Goal: Task Accomplishment & Management: Use online tool/utility

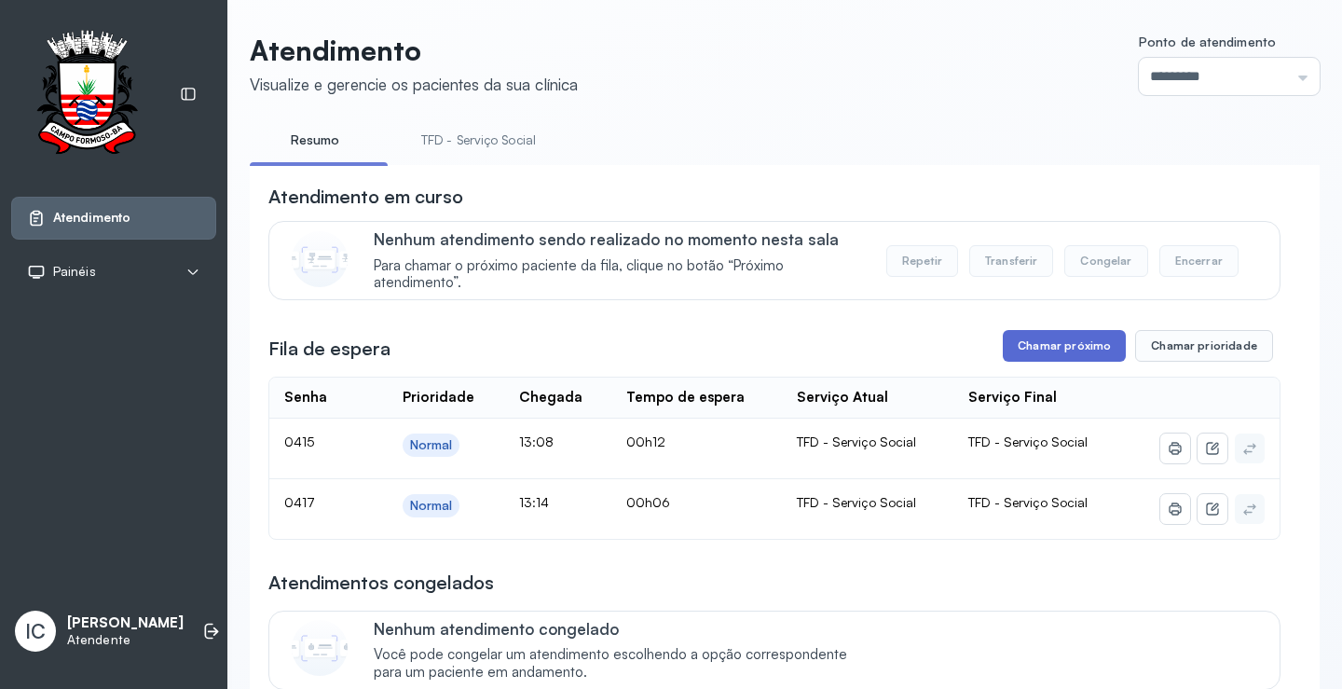
click at [1059, 352] on button "Chamar próximo" at bounding box center [1064, 346] width 123 height 32
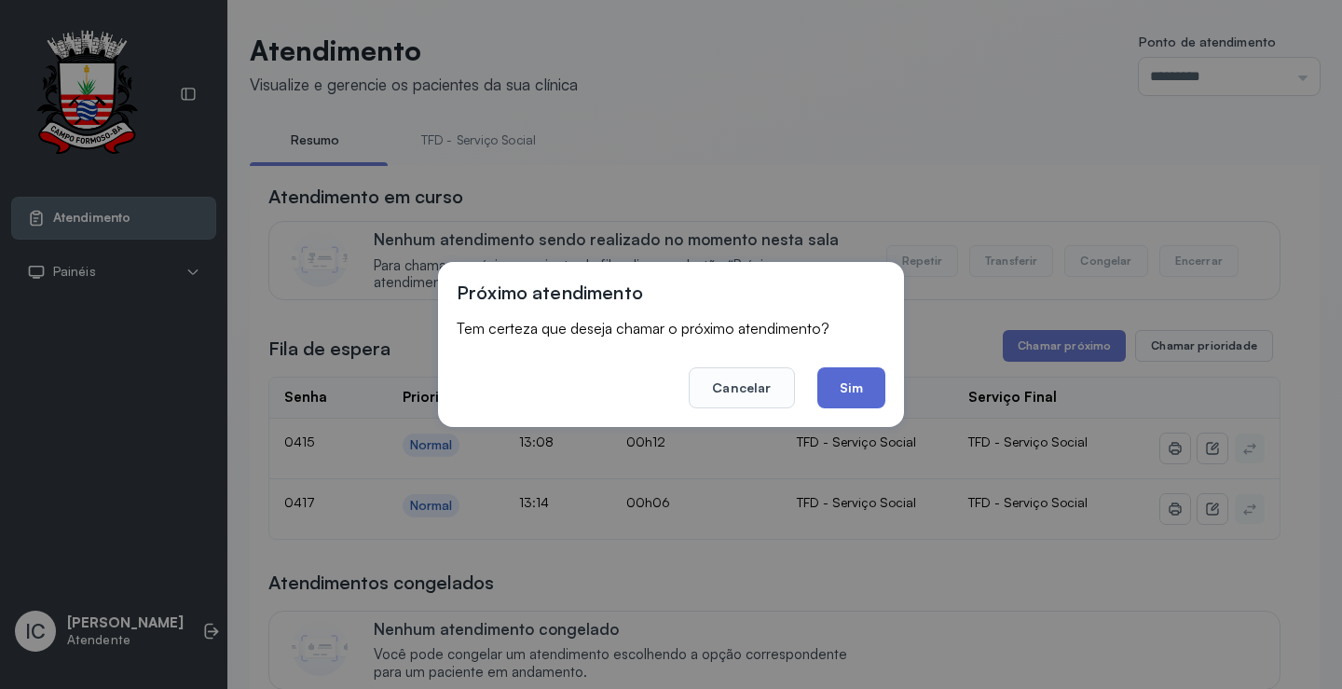
click at [853, 385] on button "Sim" at bounding box center [851, 387] width 68 height 41
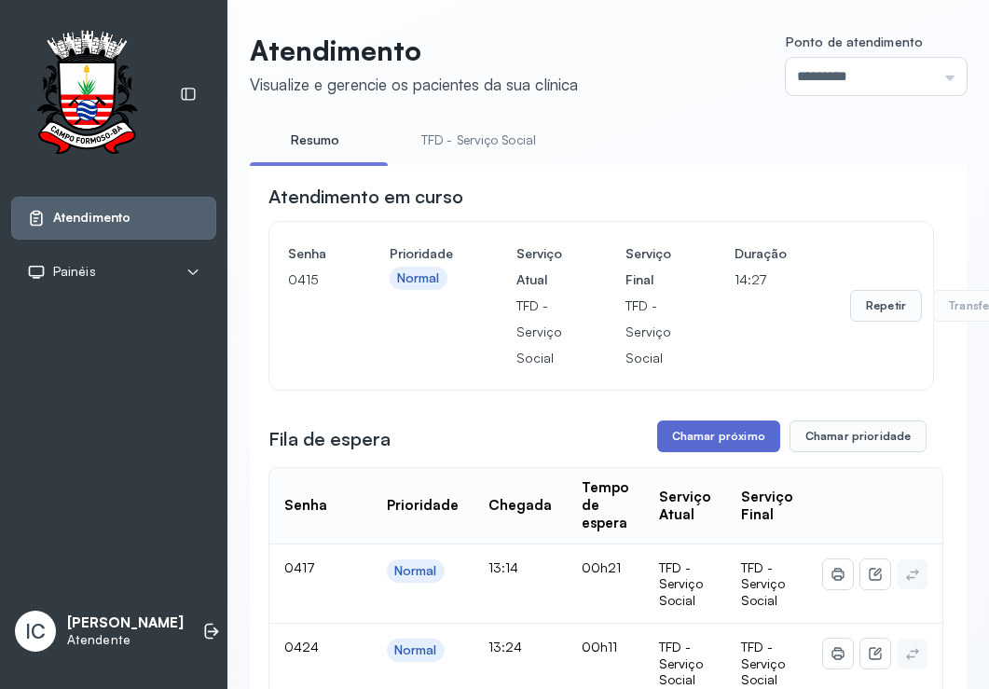
click at [704, 444] on button "Chamar próximo" at bounding box center [718, 436] width 123 height 32
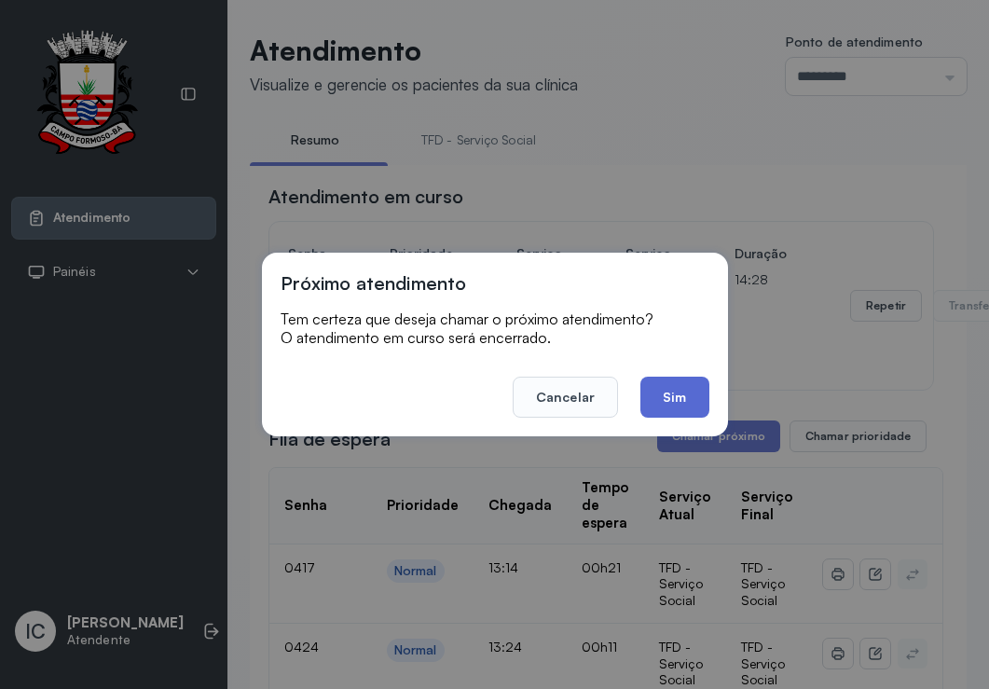
click at [662, 390] on button "Sim" at bounding box center [674, 397] width 68 height 41
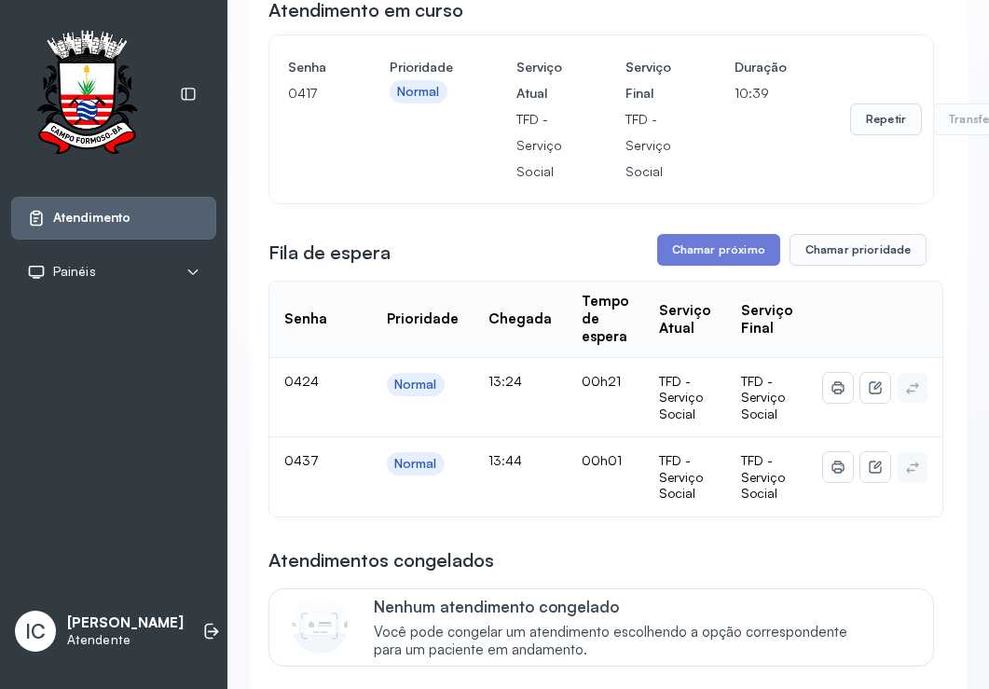
scroll to position [93, 0]
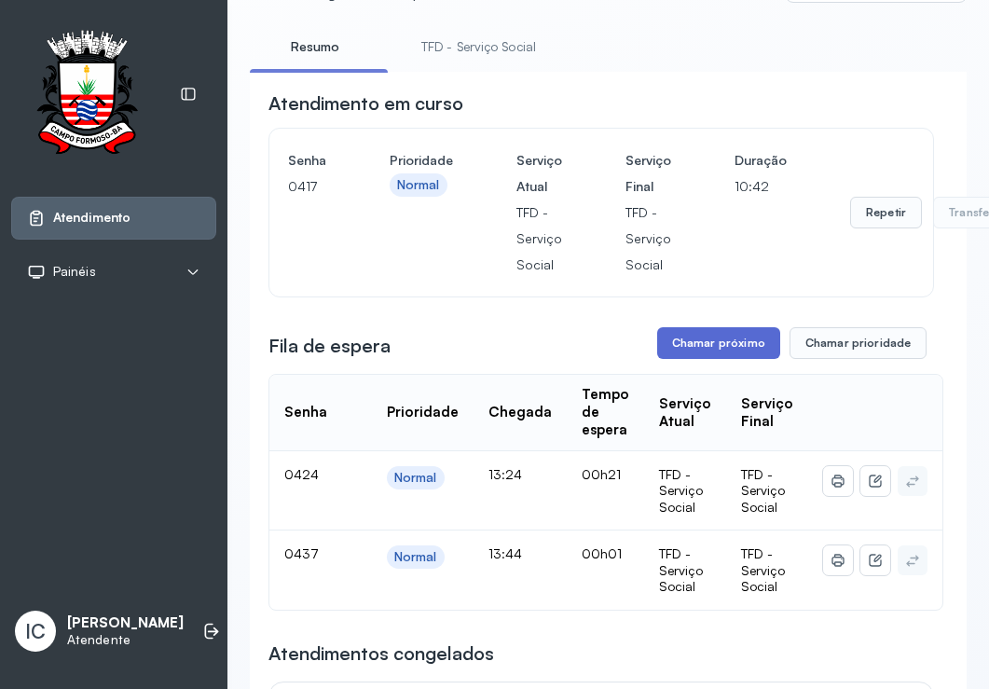
click at [726, 345] on button "Chamar próximo" at bounding box center [718, 343] width 123 height 32
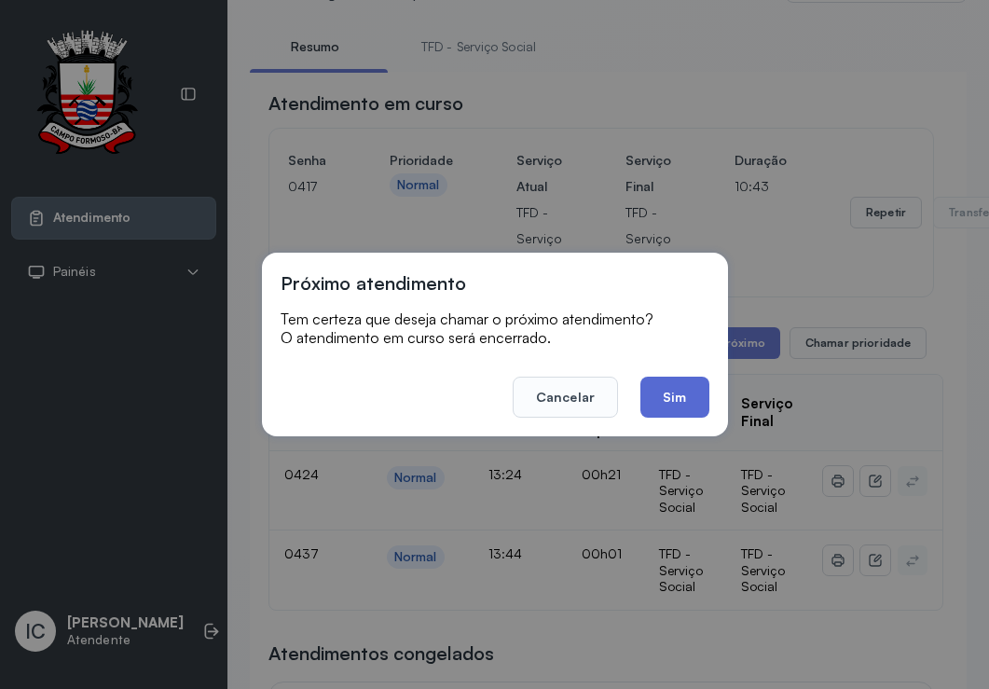
click at [658, 404] on button "Sim" at bounding box center [674, 397] width 68 height 41
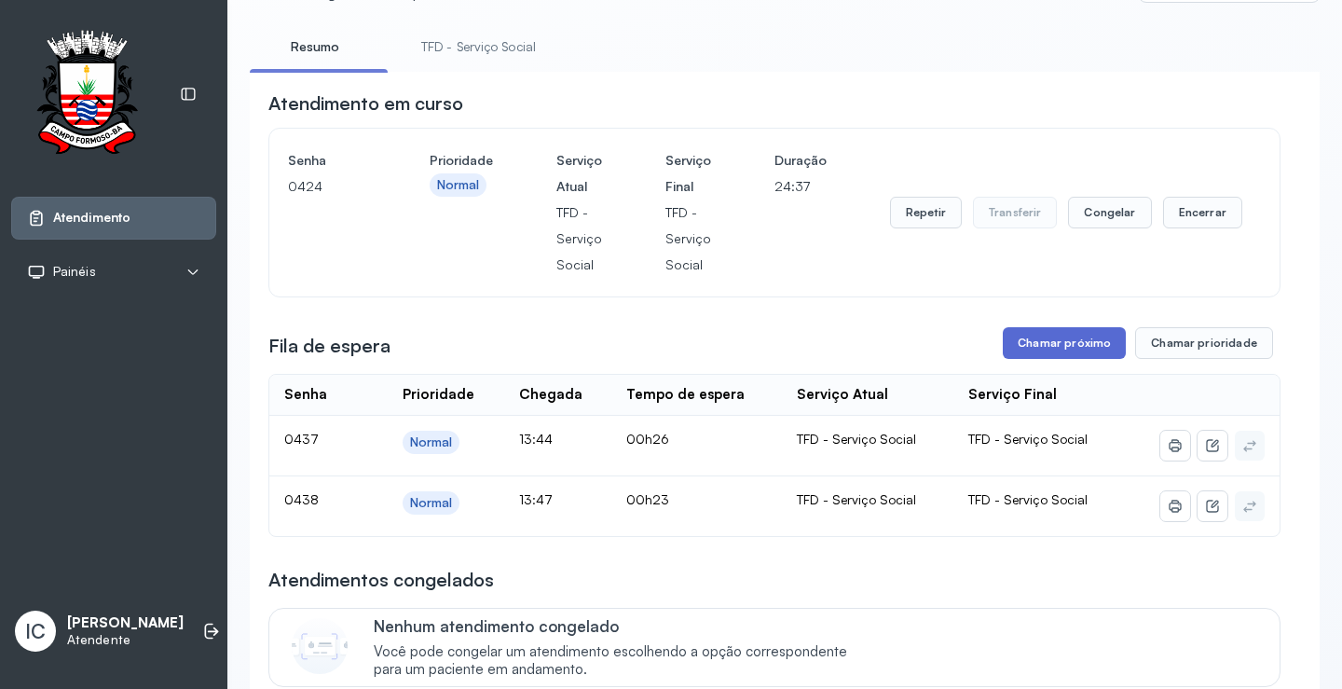
click at [1092, 345] on button "Chamar próximo" at bounding box center [1064, 343] width 123 height 32
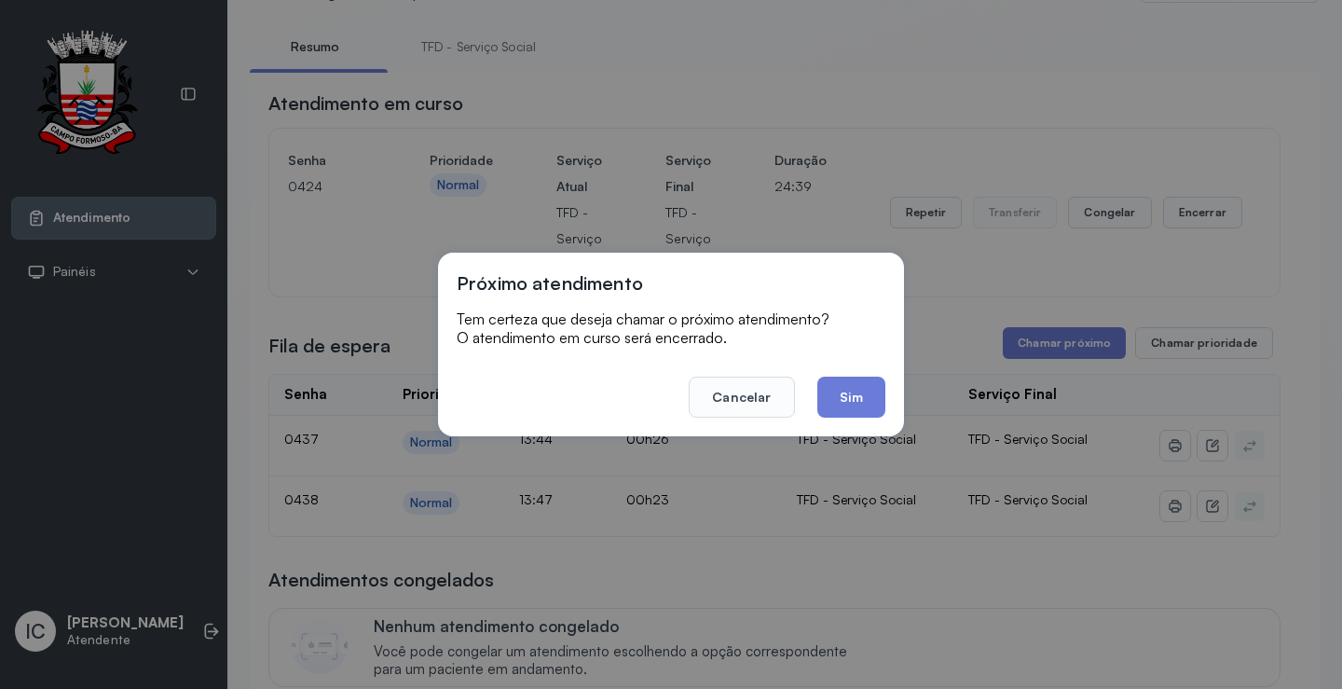
click at [861, 387] on button "Sim" at bounding box center [851, 397] width 68 height 41
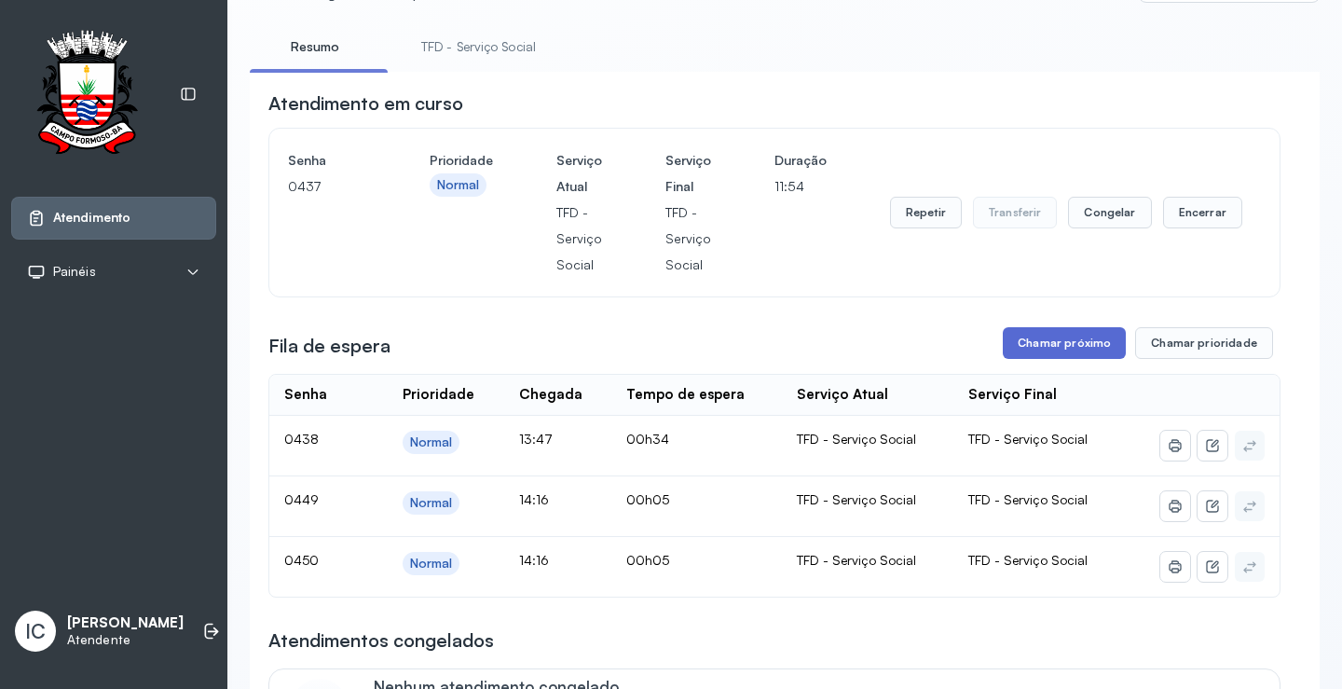
click at [1054, 348] on button "Chamar próximo" at bounding box center [1064, 343] width 123 height 32
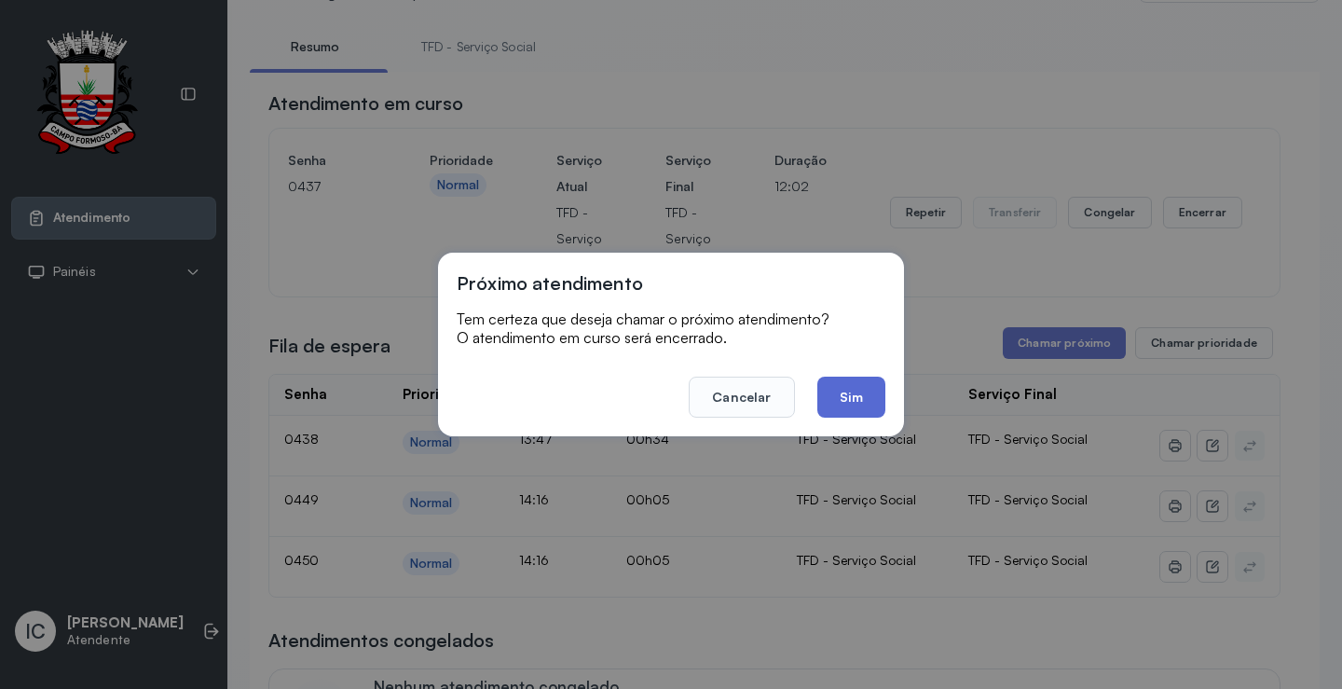
click at [842, 395] on button "Sim" at bounding box center [851, 397] width 68 height 41
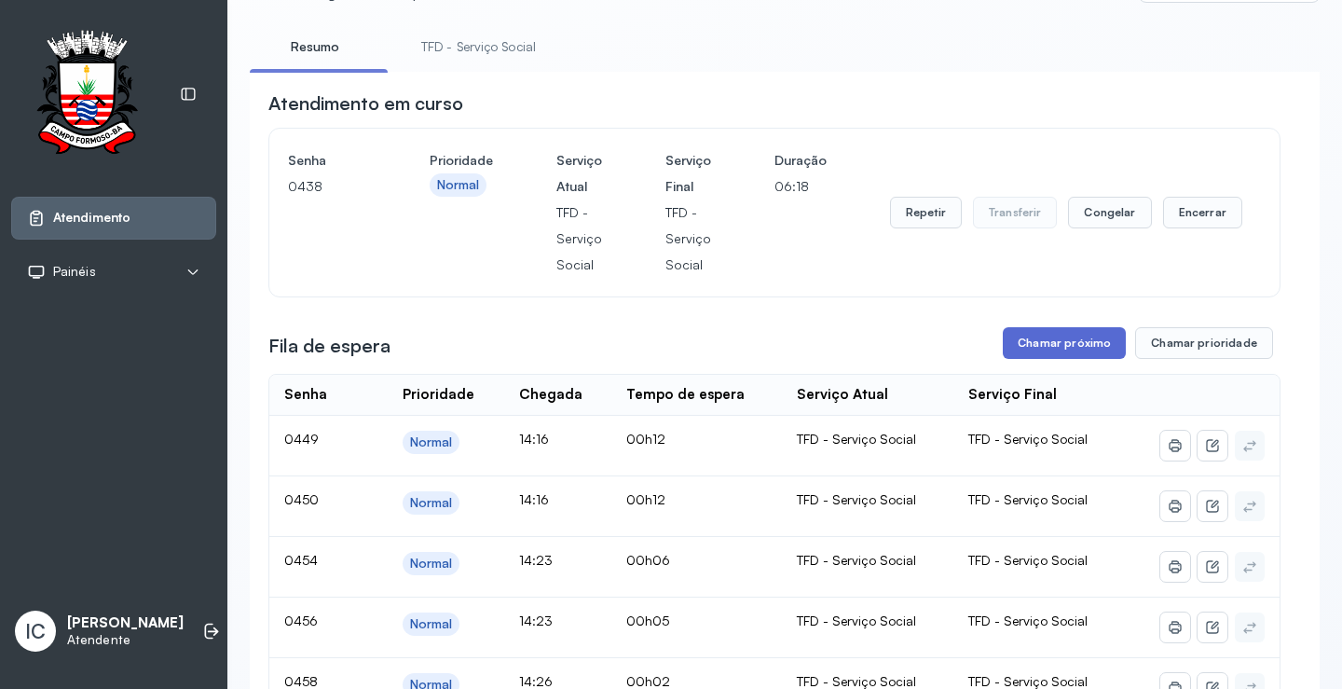
click at [1039, 342] on button "Chamar próximo" at bounding box center [1064, 343] width 123 height 32
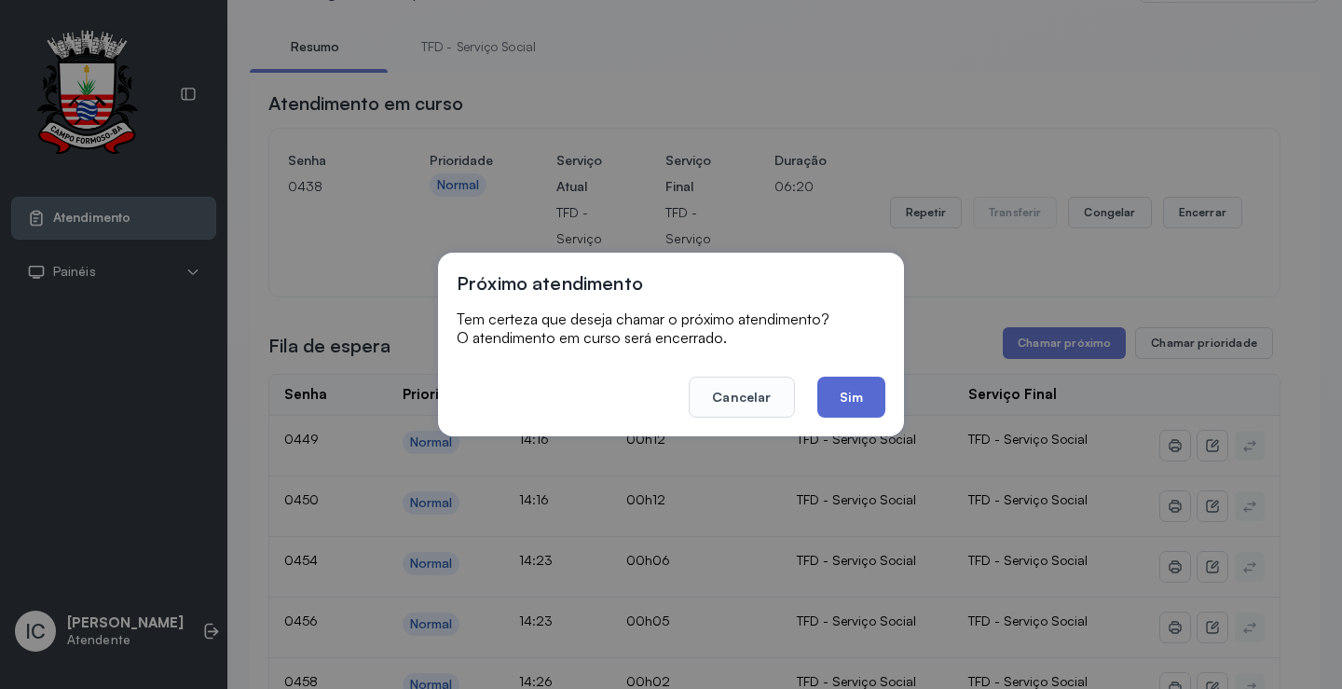
click at [840, 398] on button "Sim" at bounding box center [851, 397] width 68 height 41
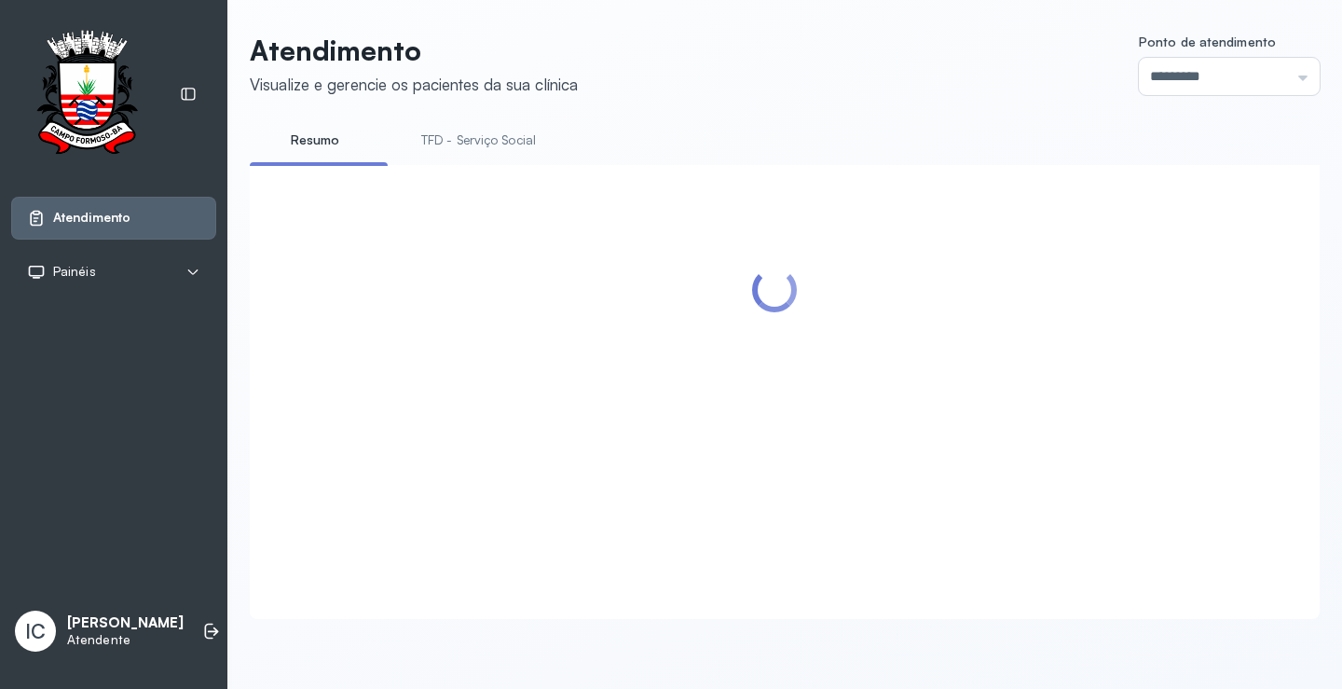
scroll to position [158, 0]
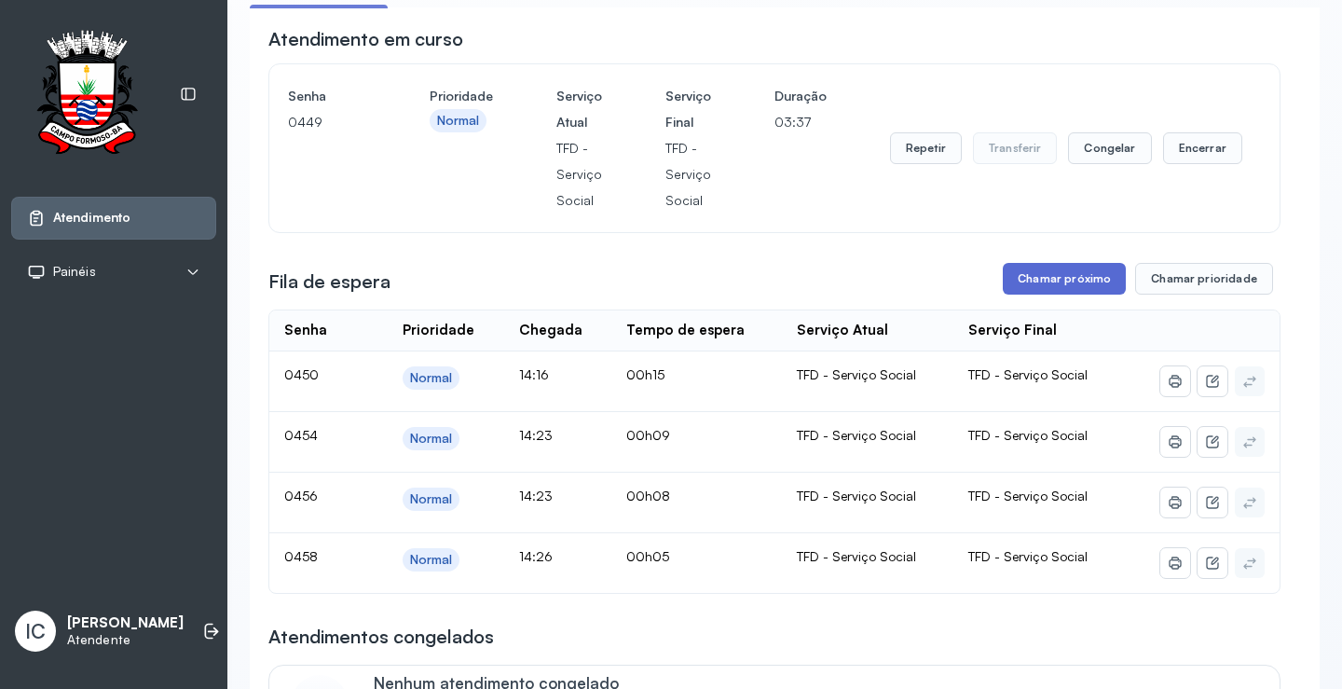
click at [1044, 285] on button "Chamar próximo" at bounding box center [1064, 279] width 123 height 32
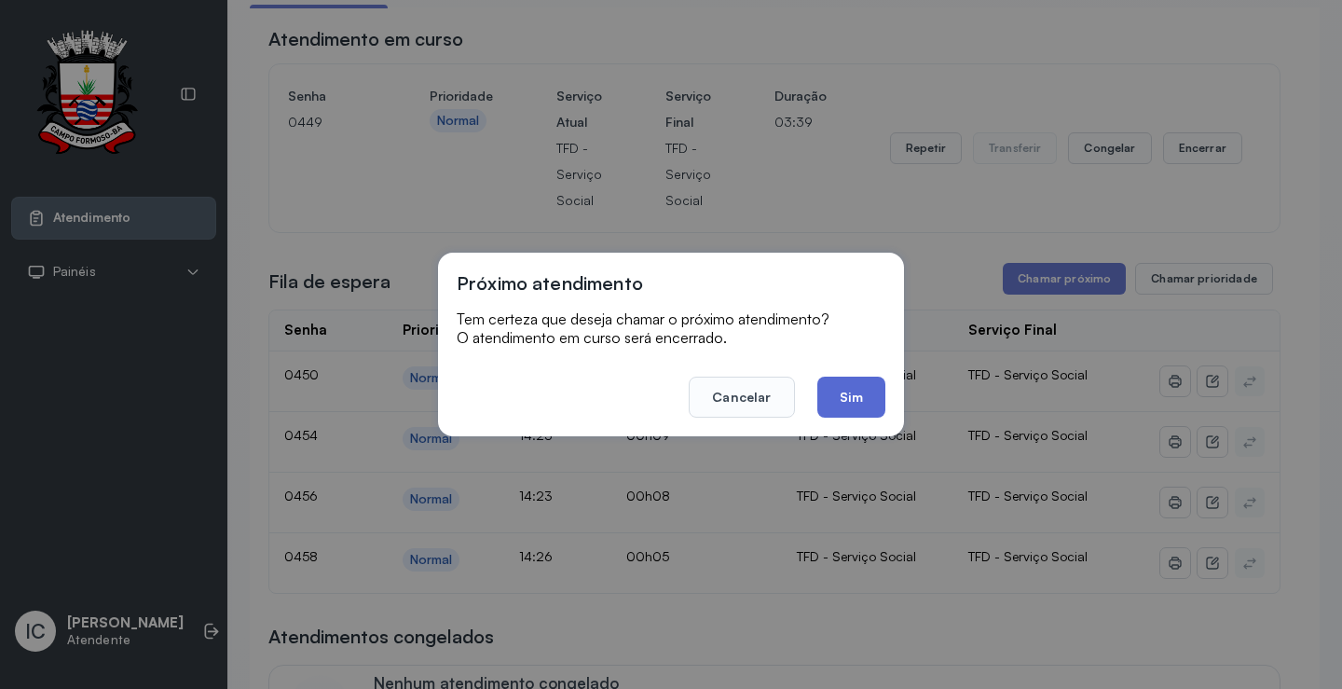
click at [861, 401] on button "Sim" at bounding box center [851, 397] width 68 height 41
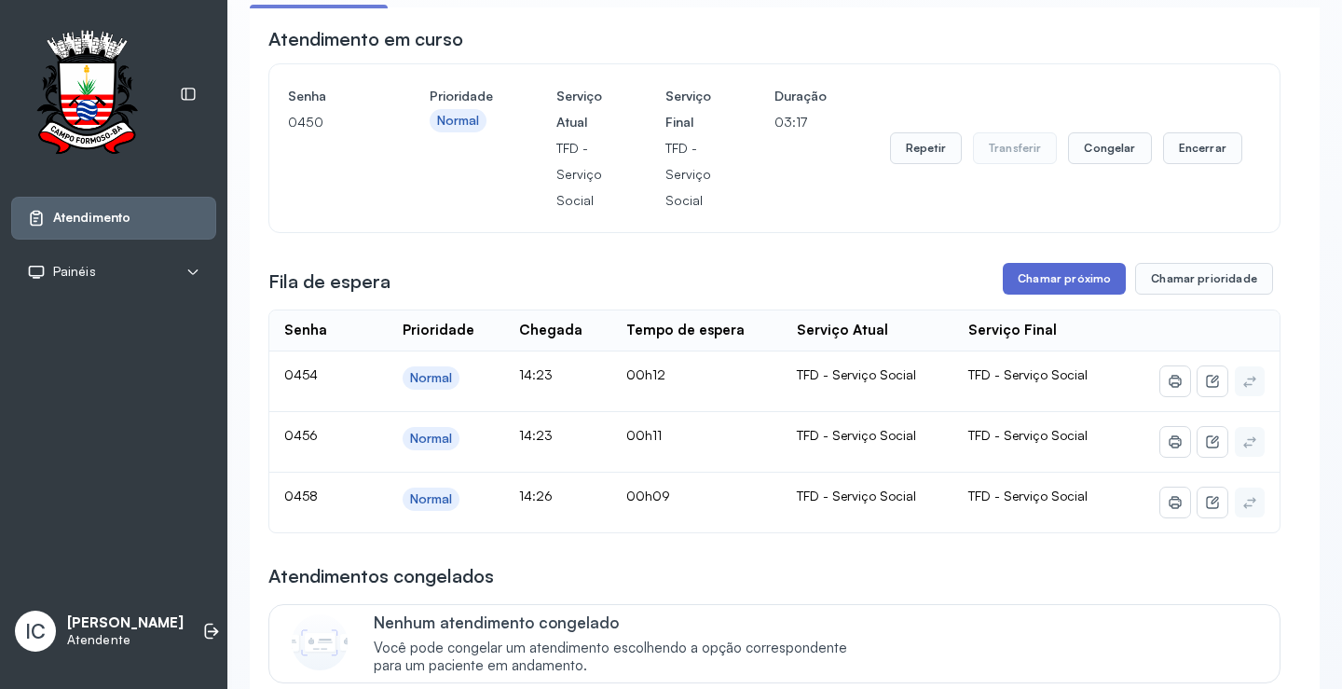
click at [1080, 281] on button "Chamar próximo" at bounding box center [1064, 279] width 123 height 32
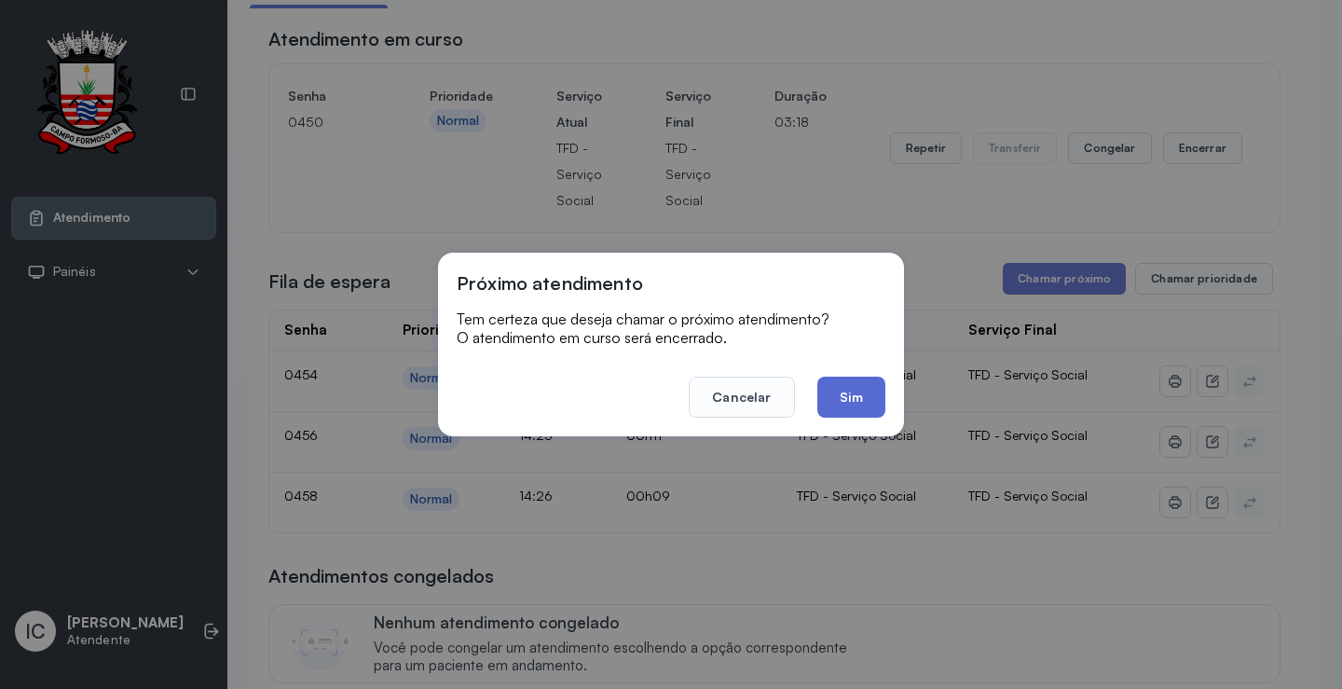
click at [856, 403] on button "Sim" at bounding box center [851, 397] width 68 height 41
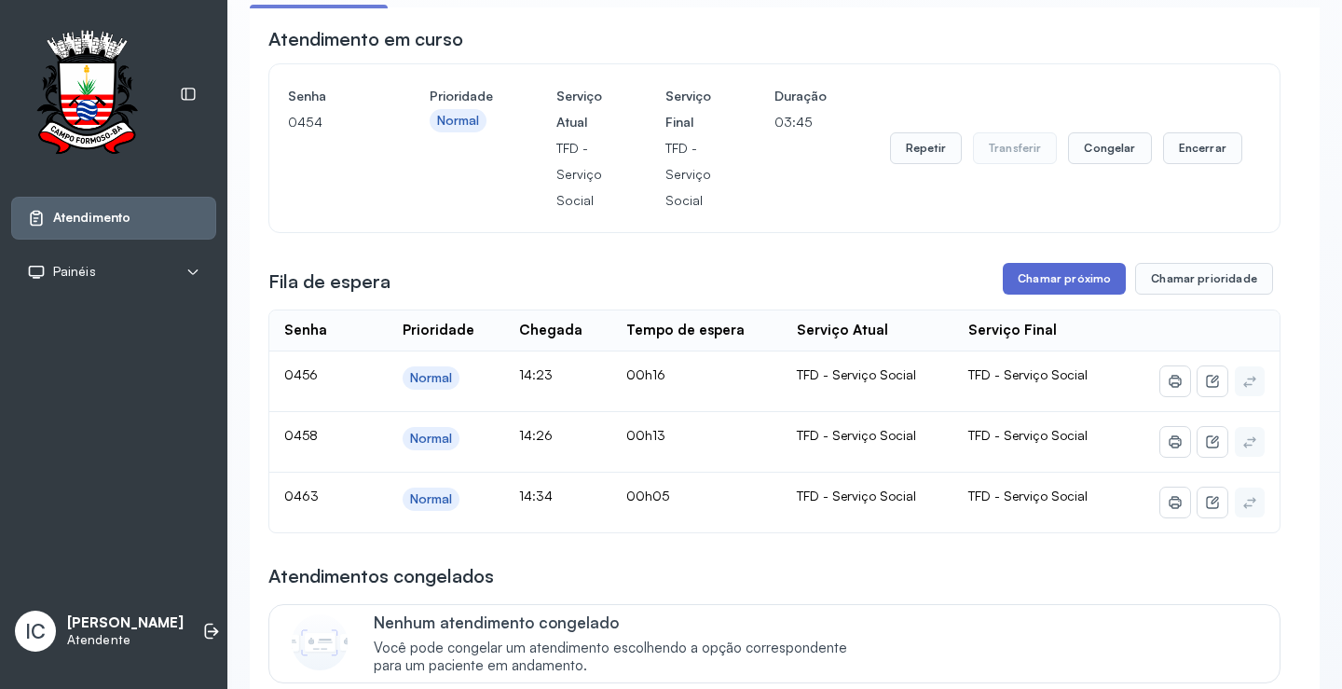
click at [1049, 274] on button "Chamar próximo" at bounding box center [1064, 279] width 123 height 32
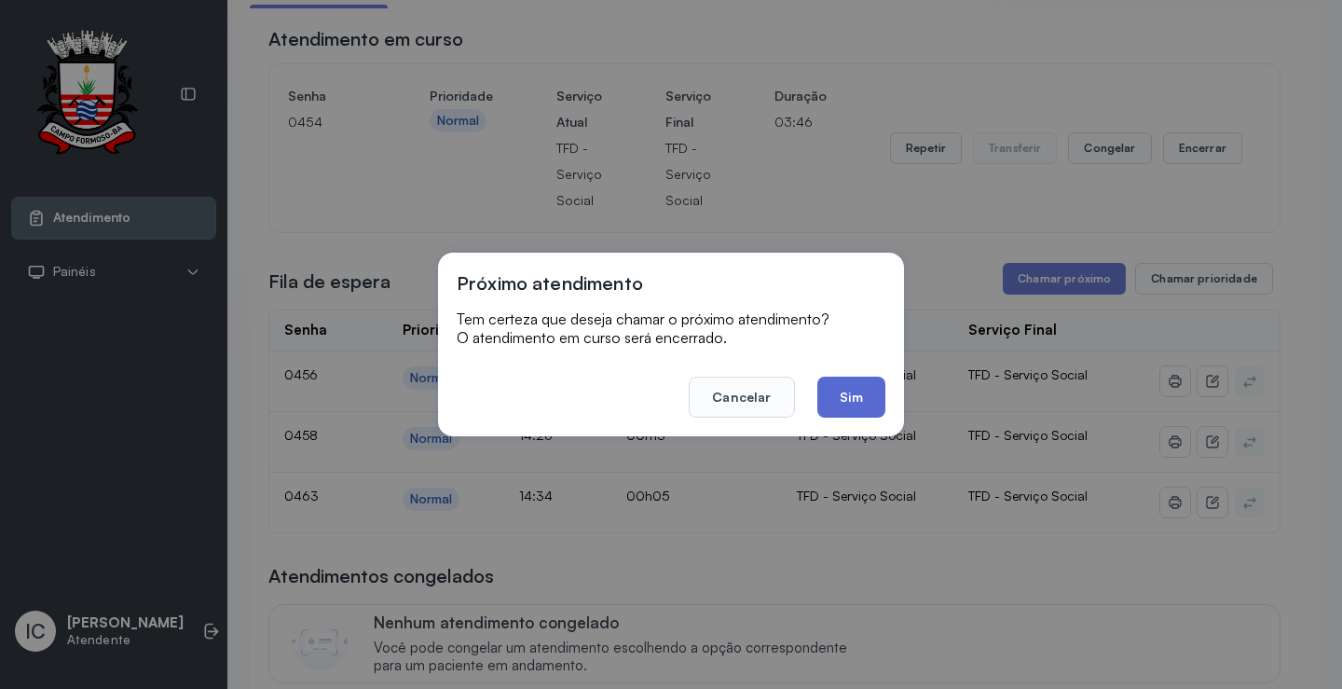
click at [852, 401] on button "Sim" at bounding box center [851, 397] width 68 height 41
